Goal: Task Accomplishment & Management: Use online tool/utility

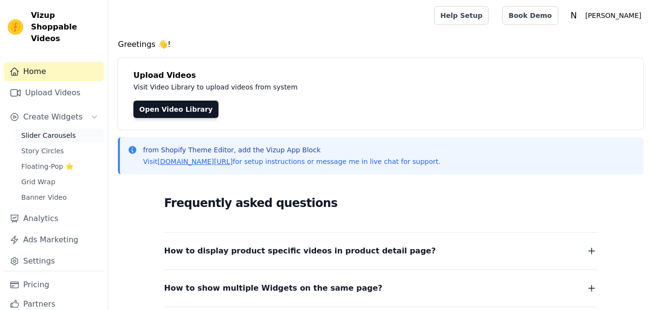
click at [55, 130] on span "Slider Carousels" at bounding box center [48, 135] width 55 height 10
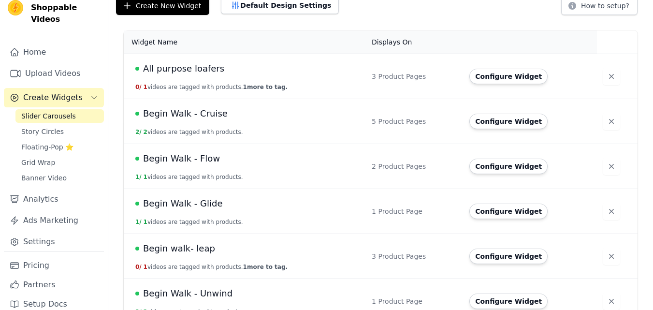
scroll to position [48, 0]
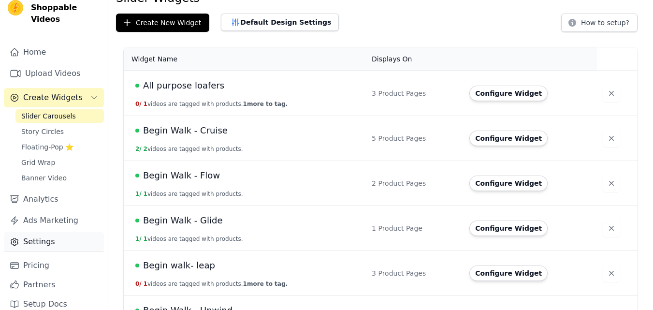
click at [45, 234] on link "Settings" at bounding box center [54, 241] width 100 height 19
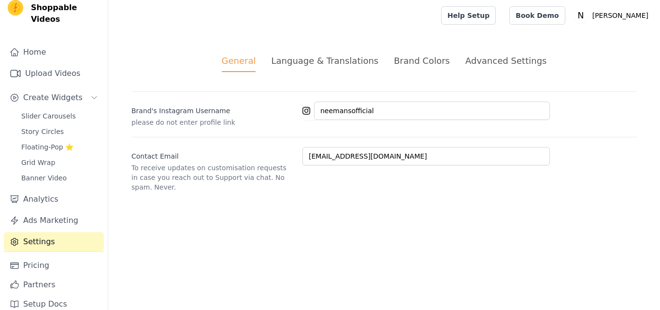
click at [504, 61] on div "Advanced Settings" at bounding box center [505, 60] width 81 height 13
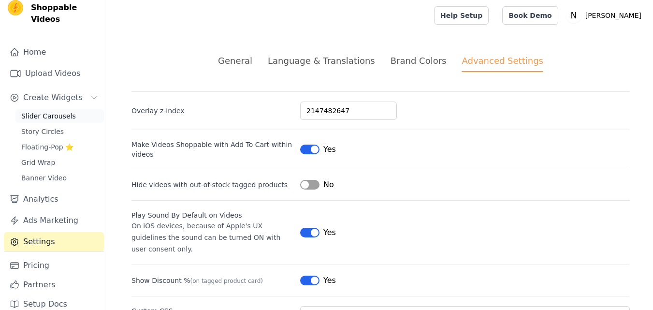
click at [37, 111] on span "Slider Carousels" at bounding box center [48, 116] width 55 height 10
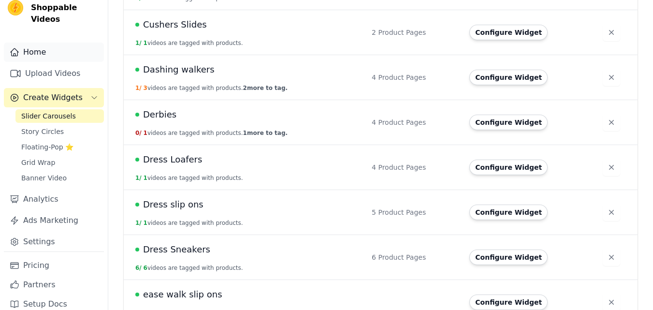
click at [35, 44] on link "Home" at bounding box center [54, 52] width 100 height 19
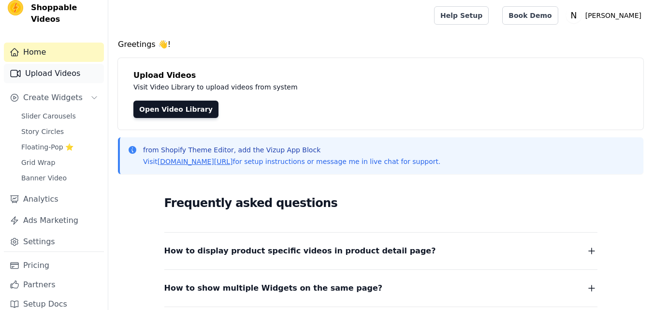
click at [48, 64] on link "Upload Videos" at bounding box center [54, 73] width 100 height 19
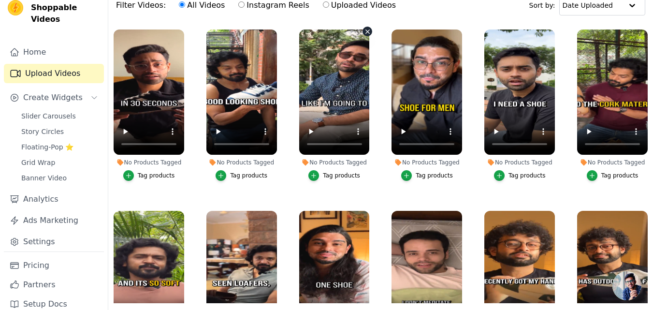
scroll to position [99, 0]
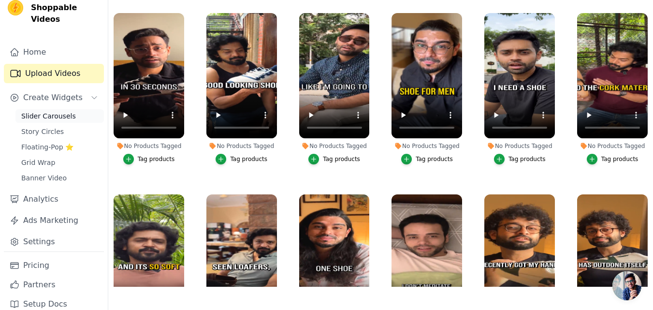
click at [32, 111] on span "Slider Carousels" at bounding box center [48, 116] width 55 height 10
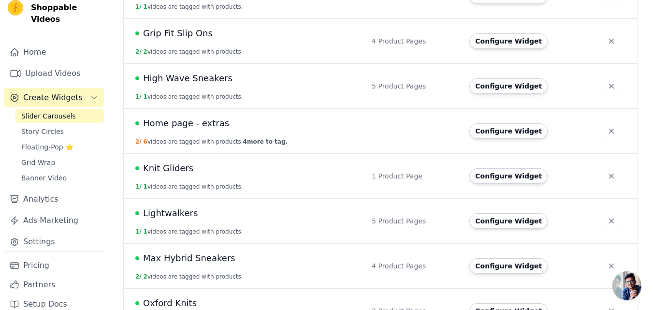
scroll to position [1420, 0]
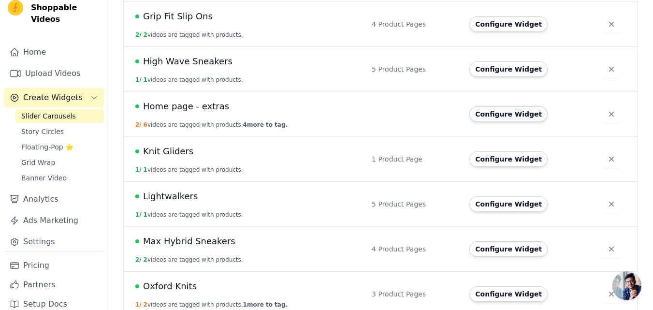
click at [494, 114] on button "Configure Widget" at bounding box center [508, 113] width 78 height 15
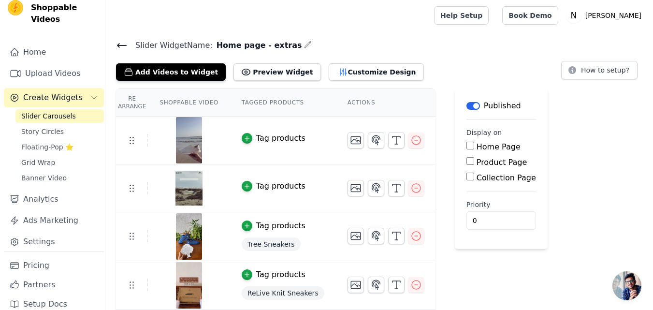
click at [119, 44] on icon at bounding box center [121, 45] width 9 height 4
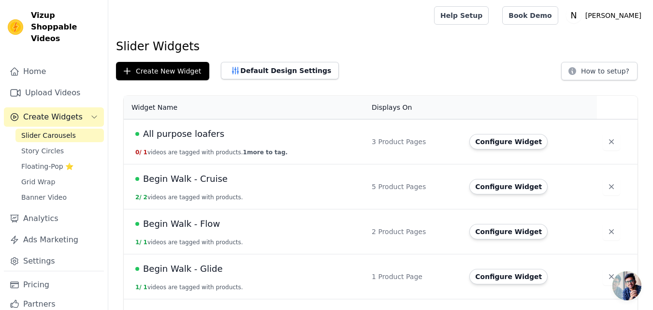
click at [38, 13] on span "Vizup Shoppable Videos" at bounding box center [65, 27] width 69 height 35
copy span "Vizup"
